Goal: Task Accomplishment & Management: Use online tool/utility

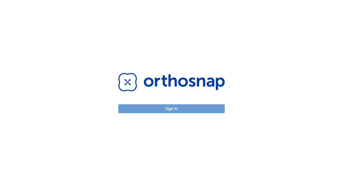
click at [142, 110] on button "Sign in" at bounding box center [171, 108] width 107 height 9
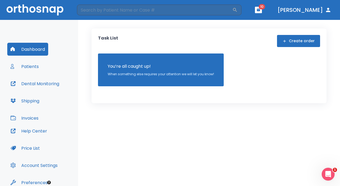
click at [39, 81] on button "Dental Monitoring" at bounding box center [34, 83] width 55 height 13
